Goal: Task Accomplishment & Management: Manage account settings

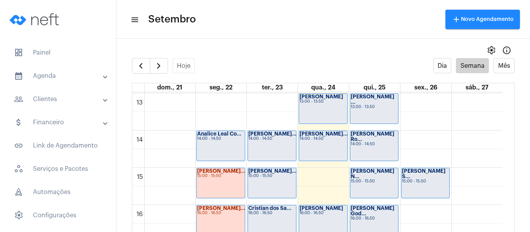
scroll to position [495, 0]
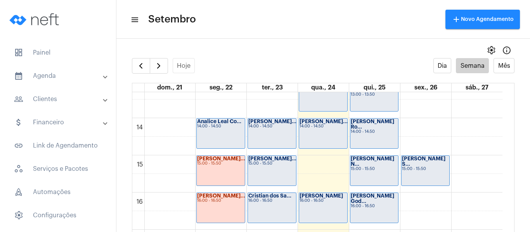
click at [267, 168] on div "[PERSON_NAME]... 15:00 - 15:50" at bounding box center [272, 171] width 48 height 30
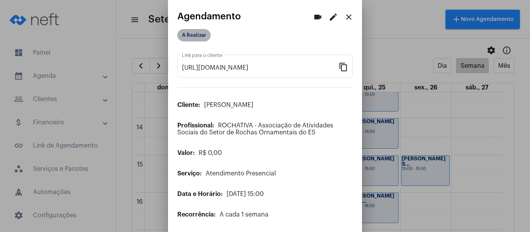
click at [192, 38] on mat-chip "A Realizar" at bounding box center [193, 35] width 33 height 12
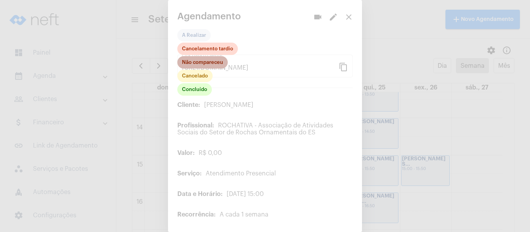
click at [197, 62] on mat-chip "Não compareceu" at bounding box center [202, 62] width 50 height 12
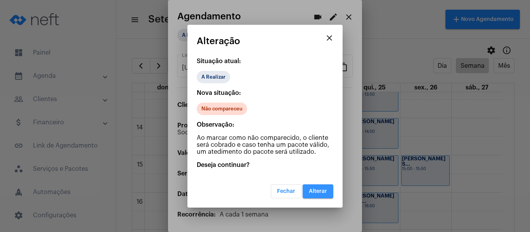
click at [316, 194] on span "Alterar" at bounding box center [318, 191] width 18 height 5
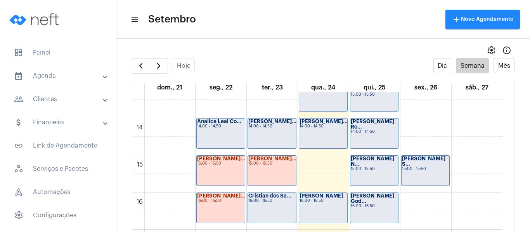
click at [284, 198] on strong "Cristian dos Sa..." at bounding box center [269, 196] width 43 height 5
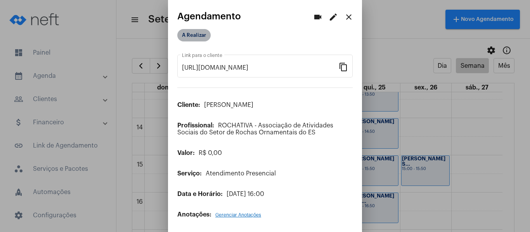
click at [196, 36] on mat-chip "A Realizar" at bounding box center [193, 35] width 33 height 12
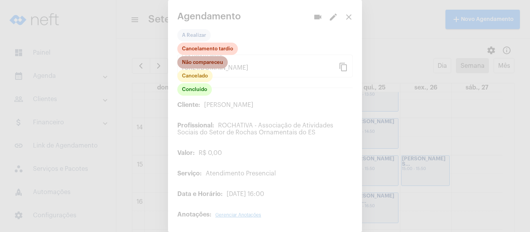
click at [204, 61] on mat-chip "Não compareceu" at bounding box center [202, 62] width 50 height 12
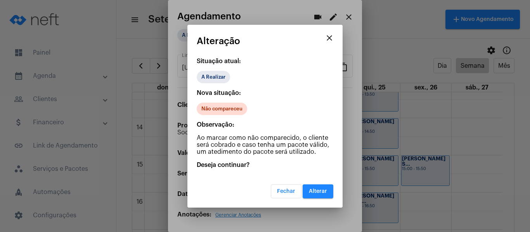
click at [324, 202] on mat-dialog-container "close Alteração Situação atual: A Realizar Nova situação: Não compareceu Observ…" at bounding box center [264, 116] width 155 height 183
click at [321, 195] on button "Alterar" at bounding box center [318, 192] width 31 height 14
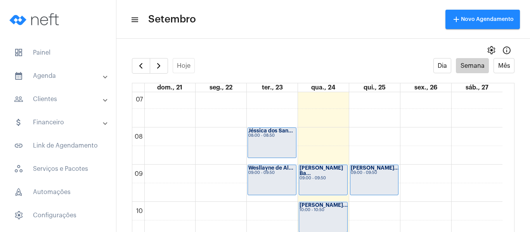
scroll to position [301, 0]
